Goal: Information Seeking & Learning: Compare options

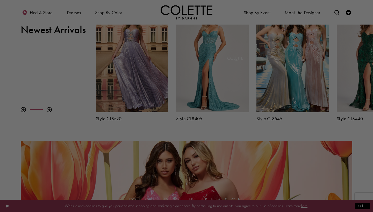
click at [206, 146] on div at bounding box center [188, 107] width 376 height 214
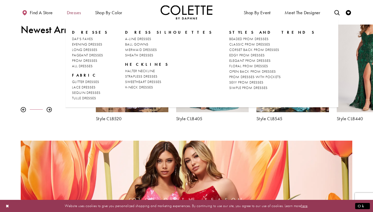
click at [73, 14] on span "Dresses" at bounding box center [74, 12] width 14 height 5
click at [129, 46] on span "BALL GOWNS" at bounding box center [136, 44] width 23 height 5
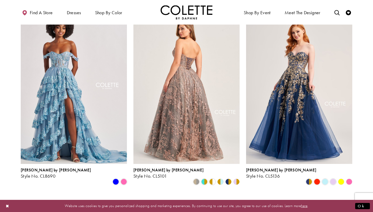
scroll to position [233, 0]
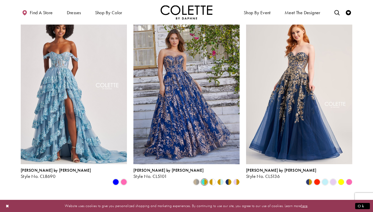
click at [202, 179] on span "Product List" at bounding box center [204, 182] width 6 height 6
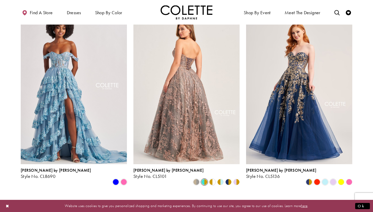
click at [192, 141] on img "Visit Colette by Daphne Style No. CL5101 Page" at bounding box center [186, 87] width 106 height 154
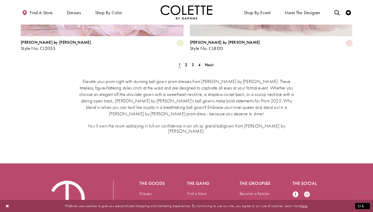
scroll to position [965, 0]
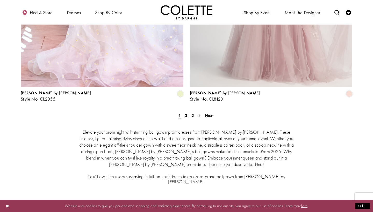
click at [186, 118] on div "Elevate your prom night with stunning ball gown prom dresses from Colette by Da…" at bounding box center [186, 156] width 331 height 77
click at [184, 112] on link "2" at bounding box center [185, 116] width 5 height 8
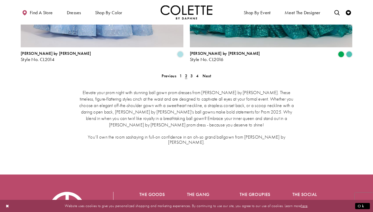
scroll to position [937, 0]
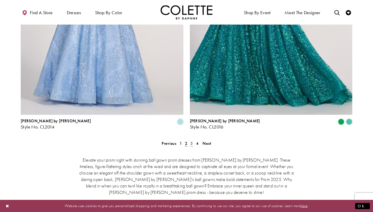
click at [189, 140] on link "3" at bounding box center [191, 144] width 5 height 8
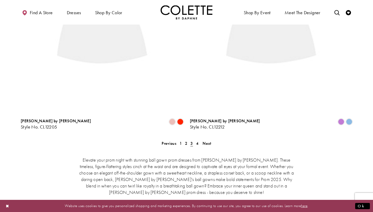
scroll to position [28, 0]
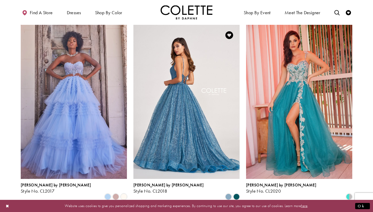
click at [171, 125] on img "Visit Colette by Daphne Style No. CL2018 Page" at bounding box center [186, 102] width 106 height 154
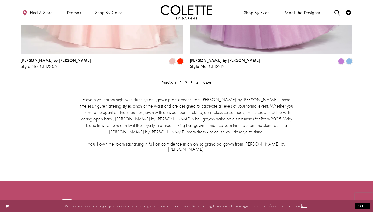
scroll to position [954, 0]
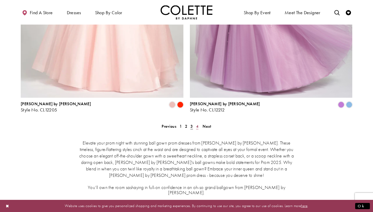
click at [198, 124] on span "4" at bounding box center [197, 126] width 2 height 5
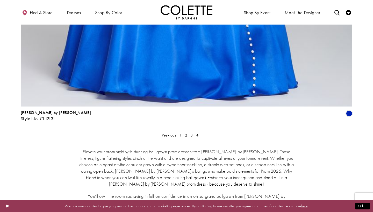
scroll to position [796, 0]
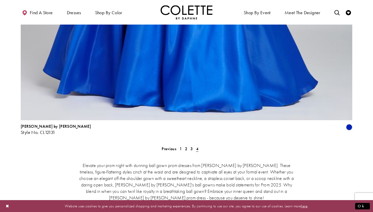
click at [196, 146] on span "4" at bounding box center [197, 148] width 2 height 5
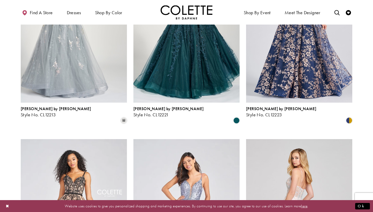
scroll to position [55, 0]
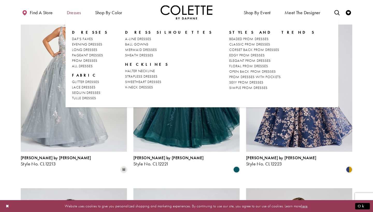
click at [69, 12] on span "Dresses" at bounding box center [74, 12] width 14 height 5
click at [133, 41] on link "A-LINE DRESSES" at bounding box center [168, 38] width 87 height 5
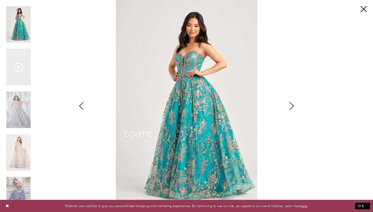
click at [291, 108] on icon "Style CL5101 Colette by Daphne Views dialog" at bounding box center [291, 106] width 13 height 8
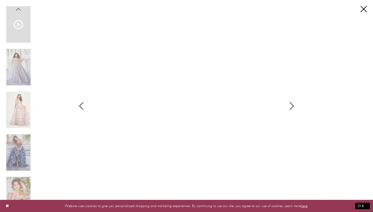
click at [291, 108] on icon "Style CL5101 Colette by Daphne Views dialog" at bounding box center [291, 106] width 13 height 8
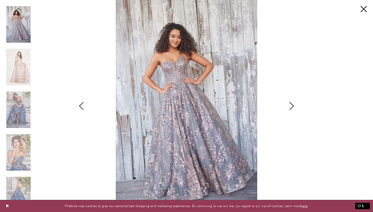
click at [292, 106] on icon "Style CL5101 Colette by Daphne Views dialog" at bounding box center [291, 106] width 13 height 8
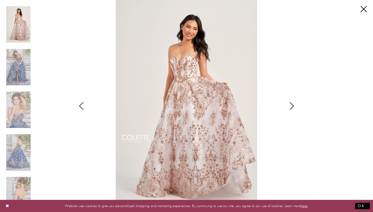
click at [291, 107] on icon "Style CL5101 Colette by Daphne Views dialog" at bounding box center [291, 106] width 13 height 8
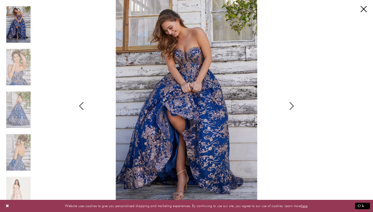
click at [291, 107] on icon "Style CL5101 Colette by Daphne Views dialog" at bounding box center [291, 106] width 13 height 8
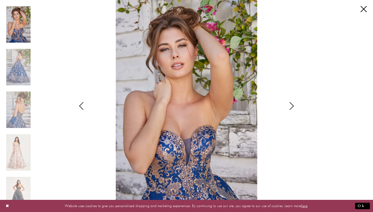
click at [291, 107] on icon "Style CL5101 Colette by Daphne Views dialog" at bounding box center [291, 106] width 13 height 8
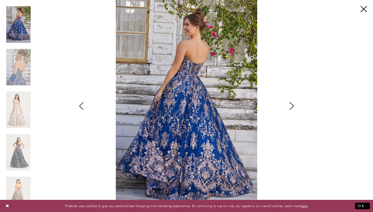
click at [73, 97] on div "Pause autoplay Previous Slide Next Slide 0 1 2 3 4 5 6 7 8 9 10 11 Video Player…" at bounding box center [186, 106] width 360 height 212
click at [81, 101] on div "Style CL5101 Colette by Daphne Views dialog" at bounding box center [81, 106] width 13 height 212
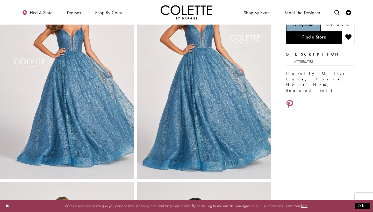
scroll to position [47, 0]
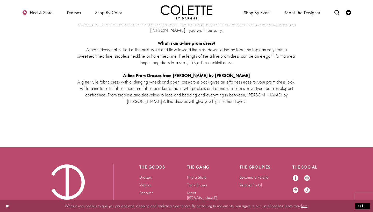
scroll to position [976, 0]
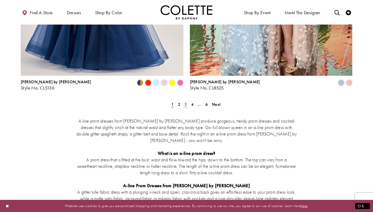
click at [185, 102] on span "3" at bounding box center [185, 104] width 2 height 5
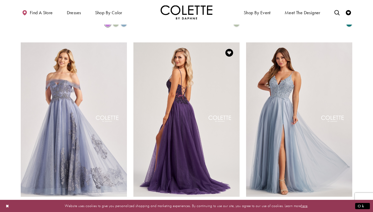
scroll to position [203, 0]
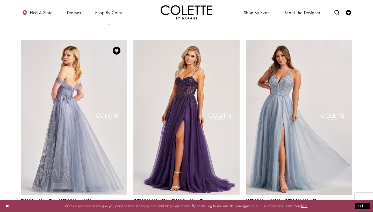
click at [76, 128] on img "Visit Colette by Daphne Style No. CL8640 Page" at bounding box center [74, 117] width 106 height 154
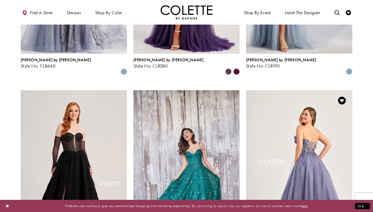
scroll to position [402, 0]
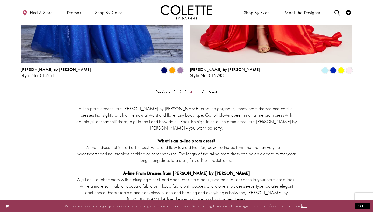
click at [192, 88] on link "4" at bounding box center [190, 92] width 5 height 8
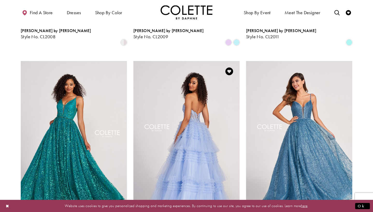
scroll to position [384, 0]
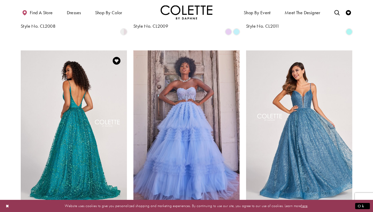
click at [71, 79] on img "Visit Colette by Daphne Style No. CL2016 Page" at bounding box center [74, 127] width 106 height 154
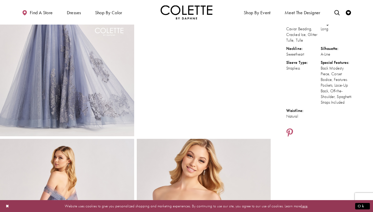
scroll to position [45, 0]
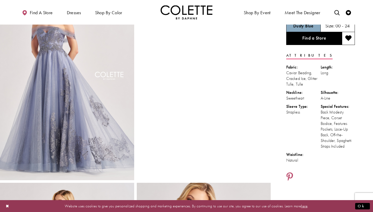
click at [55, 70] on img "Full size Style CL8640 Colette by Daphne #0 default Dusty Blue frontface vertic…" at bounding box center [67, 80] width 134 height 201
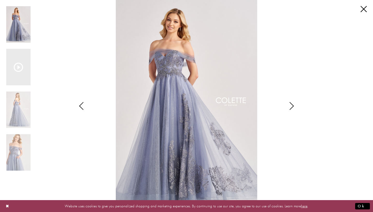
click at [292, 105] on icon "Style CL8640 Colette by Daphne Views dialog" at bounding box center [291, 106] width 13 height 8
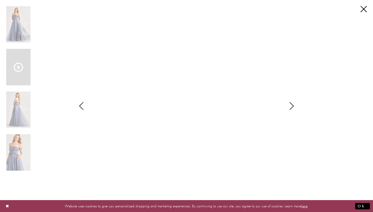
click at [210, 102] on video "Style CL8640 Colette by Daphne #1 autoplay loop mute video" at bounding box center [186, 106] width 197 height 99
click at [367, 8] on div "**********" at bounding box center [186, 106] width 373 height 212
click at [361, 8] on link "Close" at bounding box center [363, 9] width 6 height 6
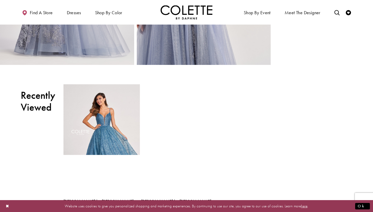
scroll to position [450, 0]
